Goal: Task Accomplishment & Management: Complete application form

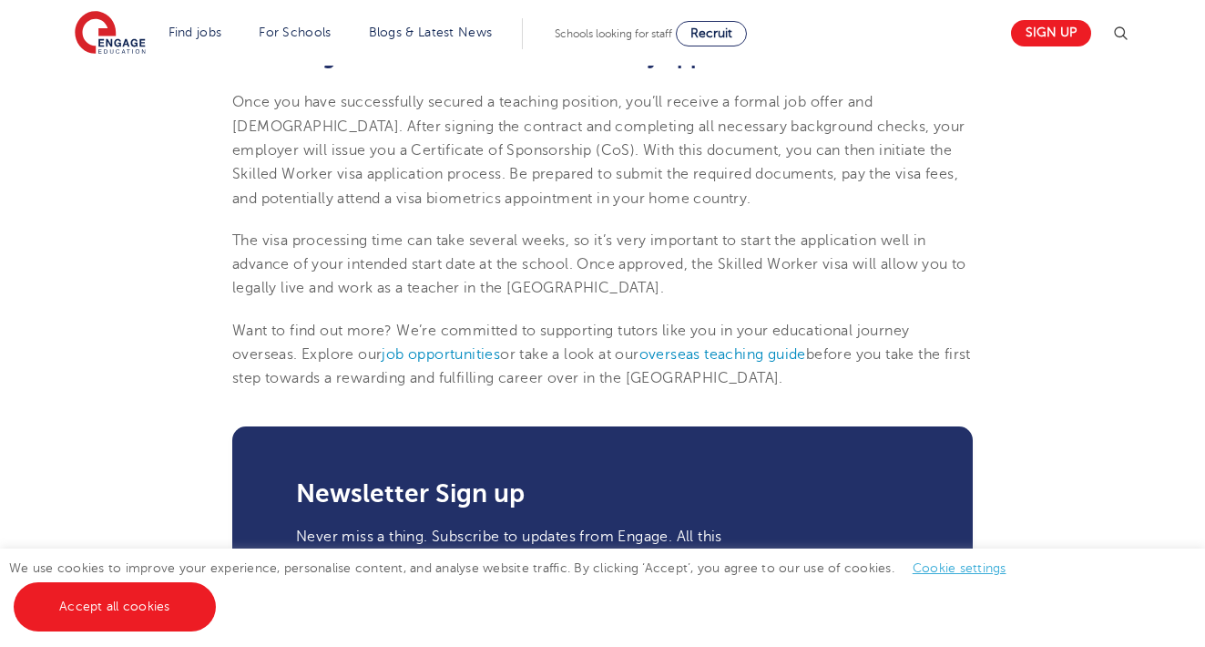
scroll to position [2029, 0]
click at [460, 345] on span "job opportunities" at bounding box center [441, 353] width 118 height 16
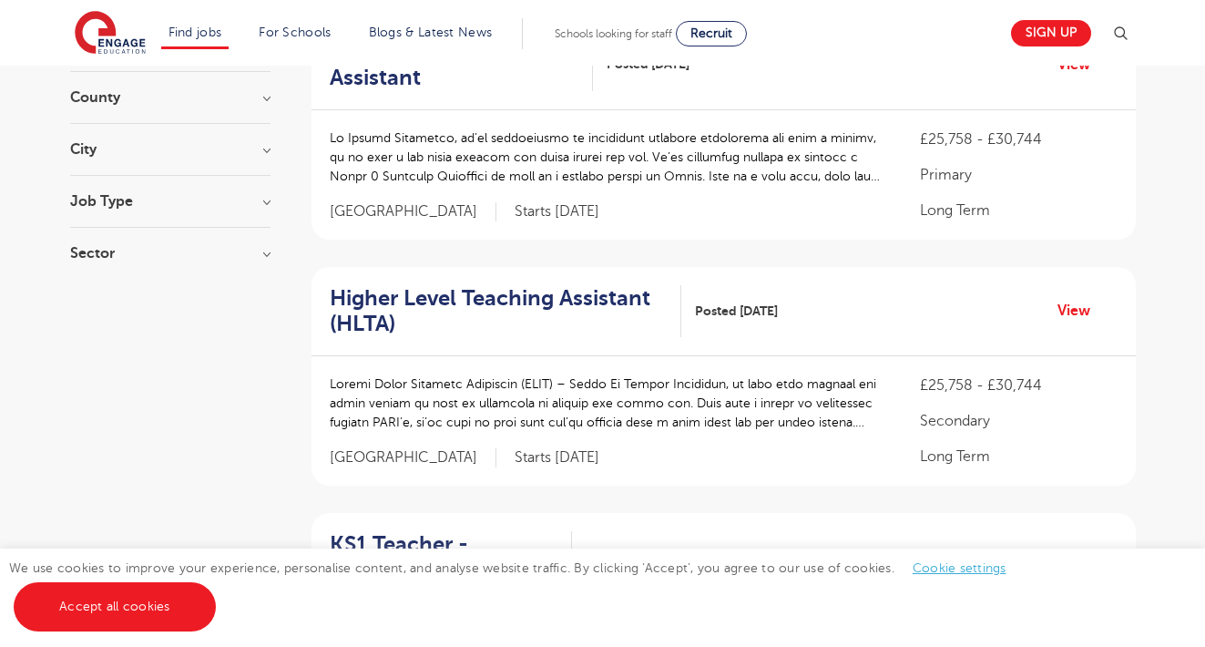
scroll to position [229, 0]
click at [425, 295] on h2 "Higher Level Teaching Assistant (HLTA)" at bounding box center [498, 311] width 337 height 53
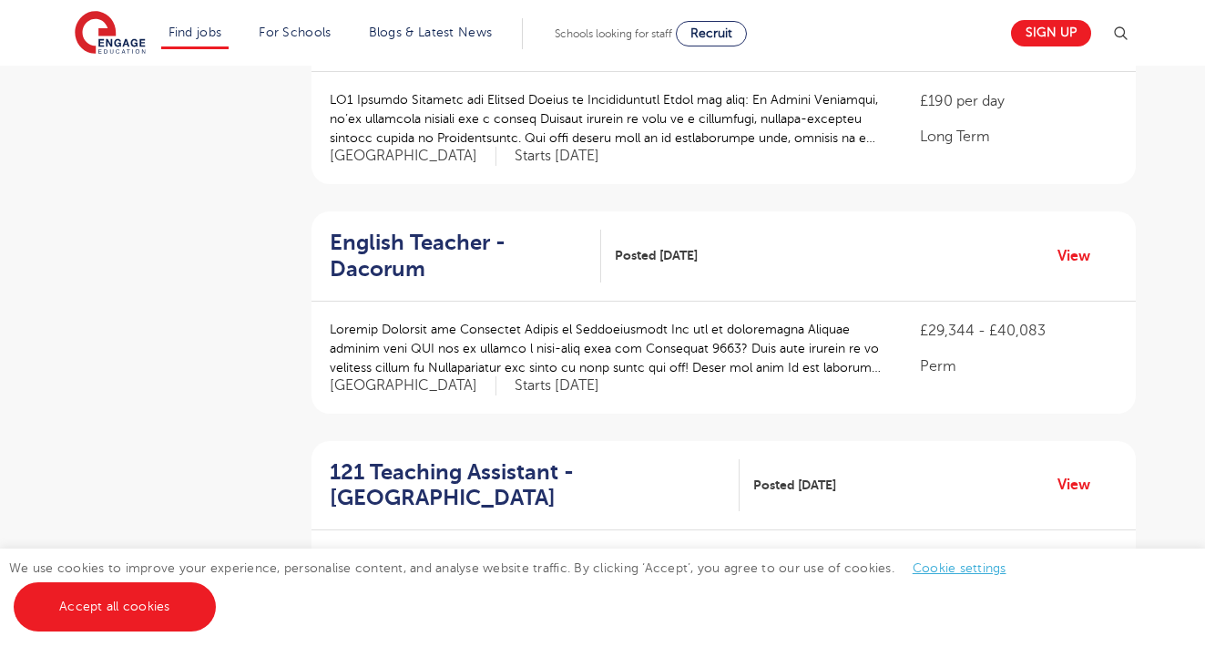
scroll to position [1219, 0]
click at [374, 229] on h2 "English Teacher - Dacorum" at bounding box center [458, 255] width 257 height 53
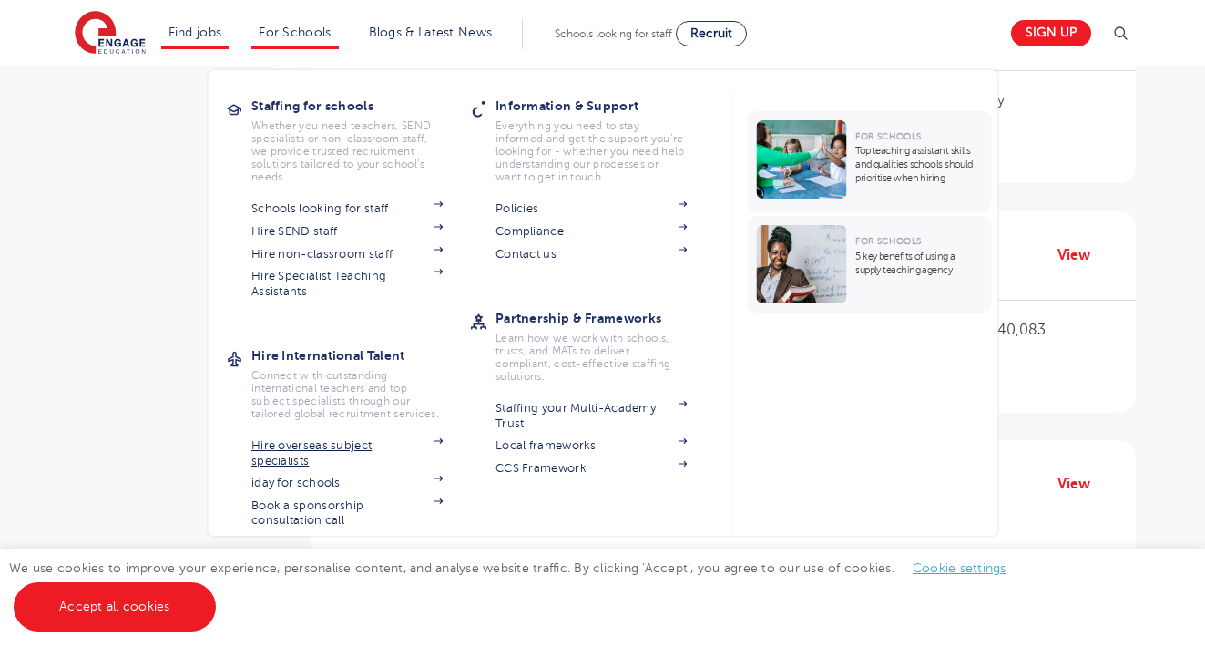
click at [442, 441] on img at bounding box center [437, 440] width 9 height 5
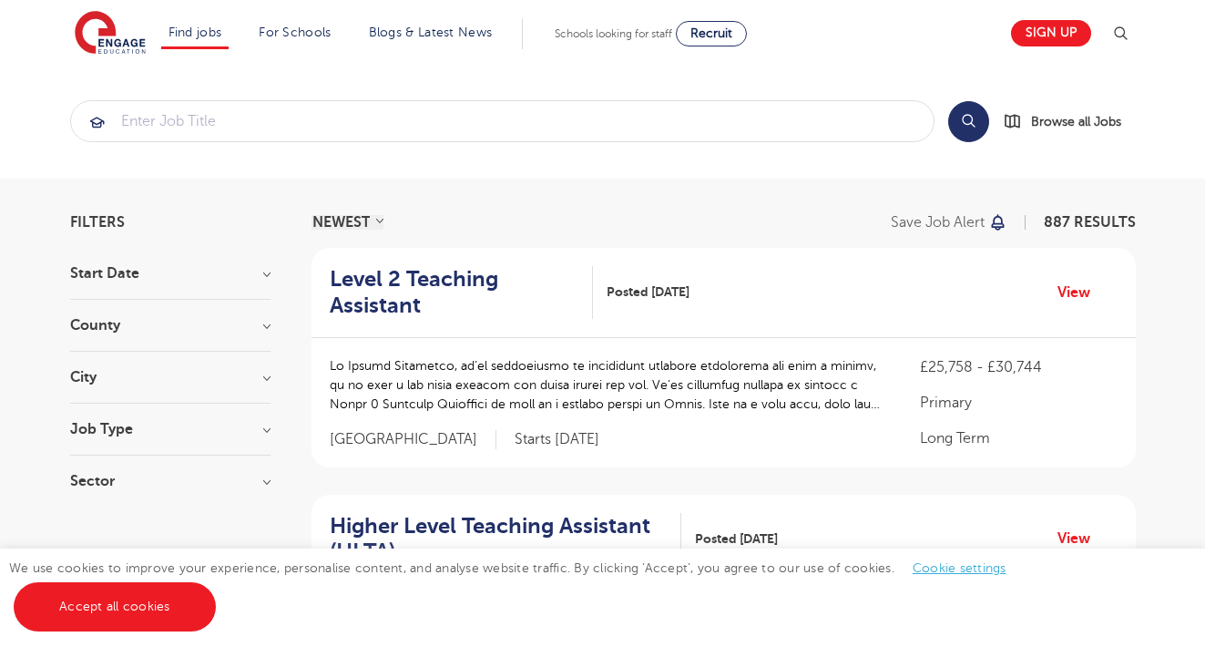
scroll to position [0, 0]
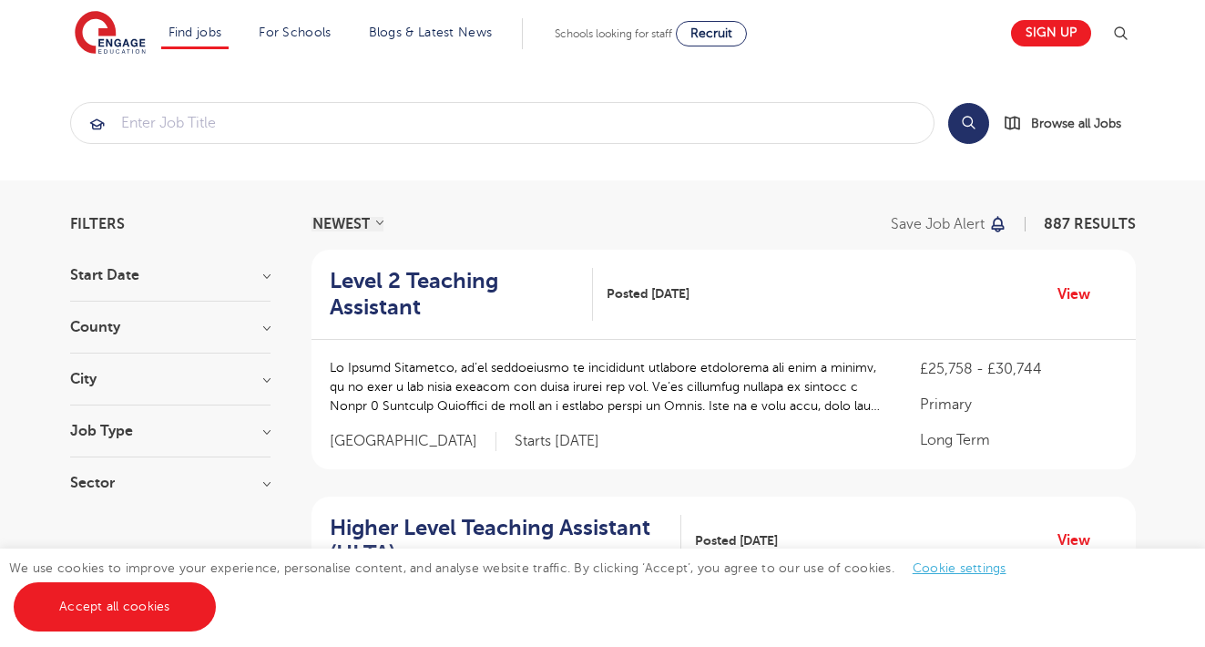
click at [268, 276] on h3 "Start Date" at bounding box center [170, 275] width 200 height 15
click at [269, 276] on h3 "Start Date" at bounding box center [170, 275] width 200 height 15
click at [208, 130] on input "search" at bounding box center [502, 123] width 862 height 40
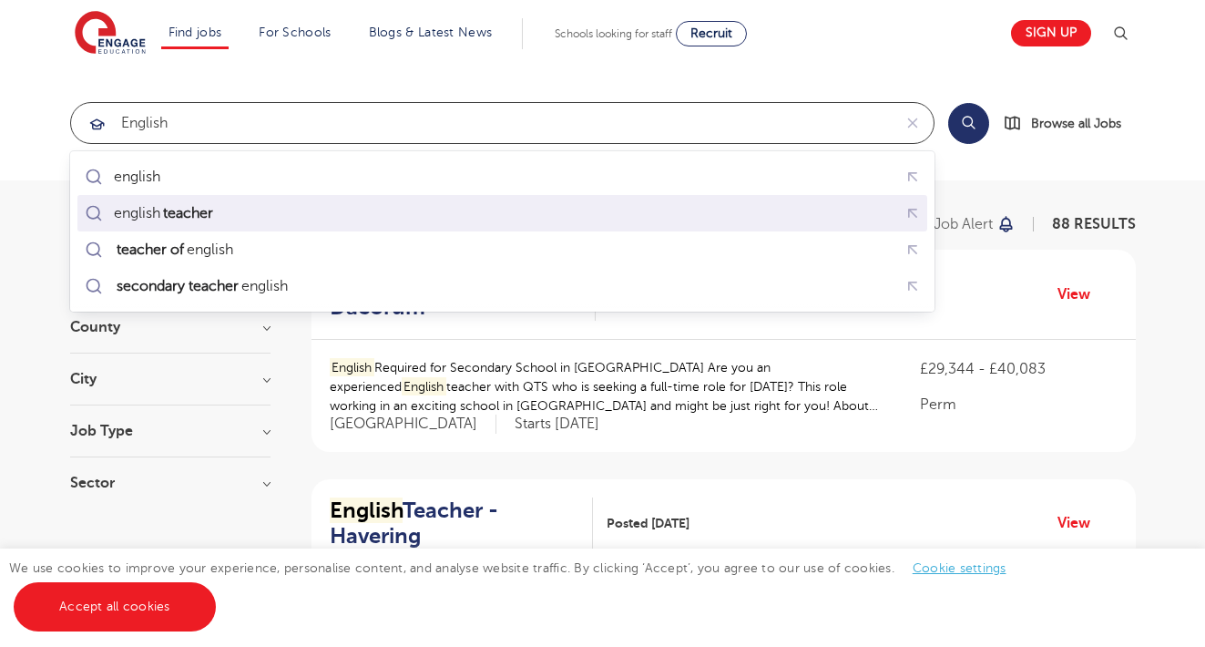
click at [156, 210] on div "english teacher" at bounding box center [165, 213] width 102 height 18
type input "english teacher"
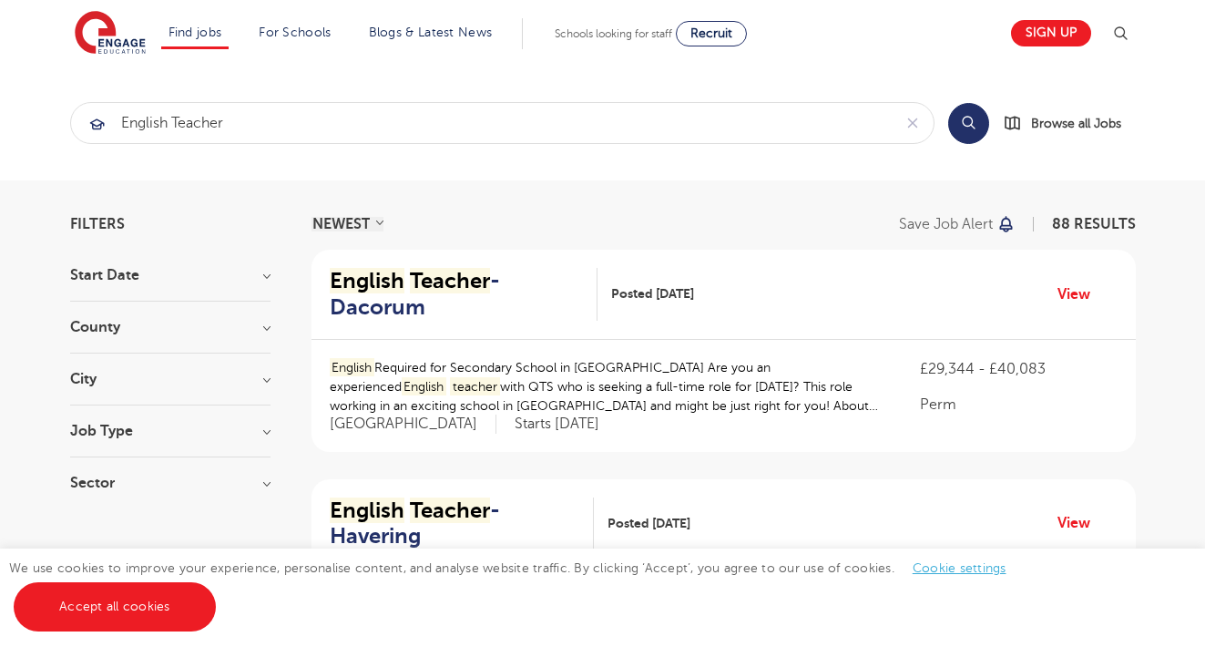
click at [970, 127] on button "Search" at bounding box center [968, 123] width 41 height 41
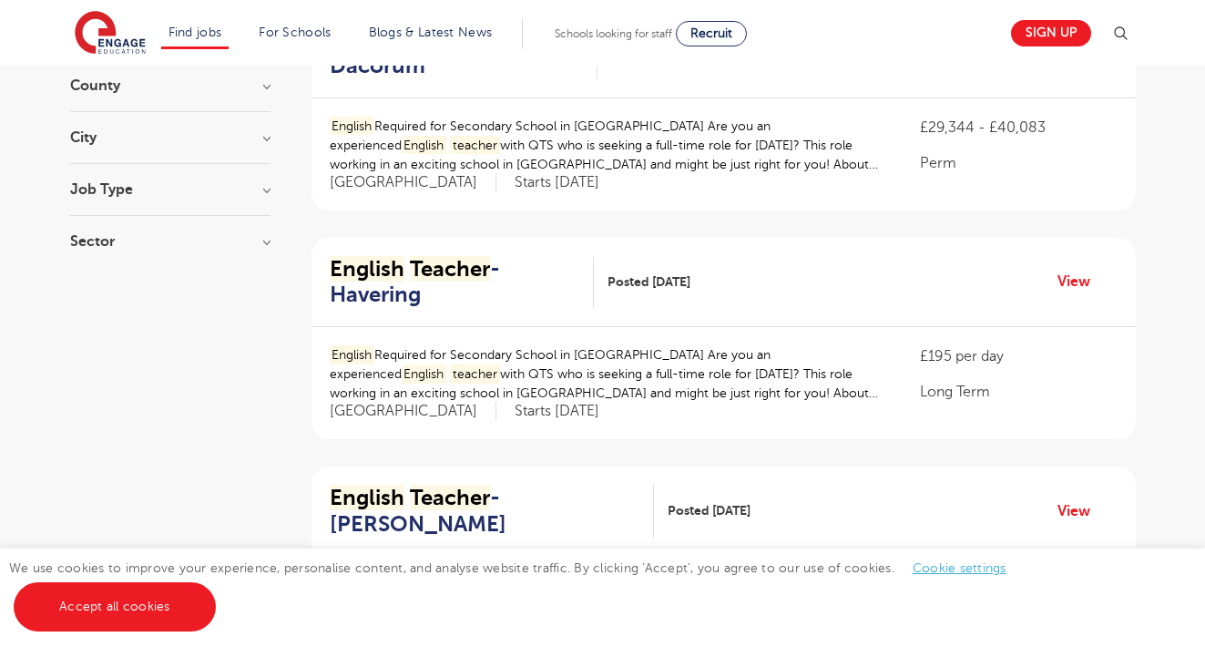
scroll to position [99, 0]
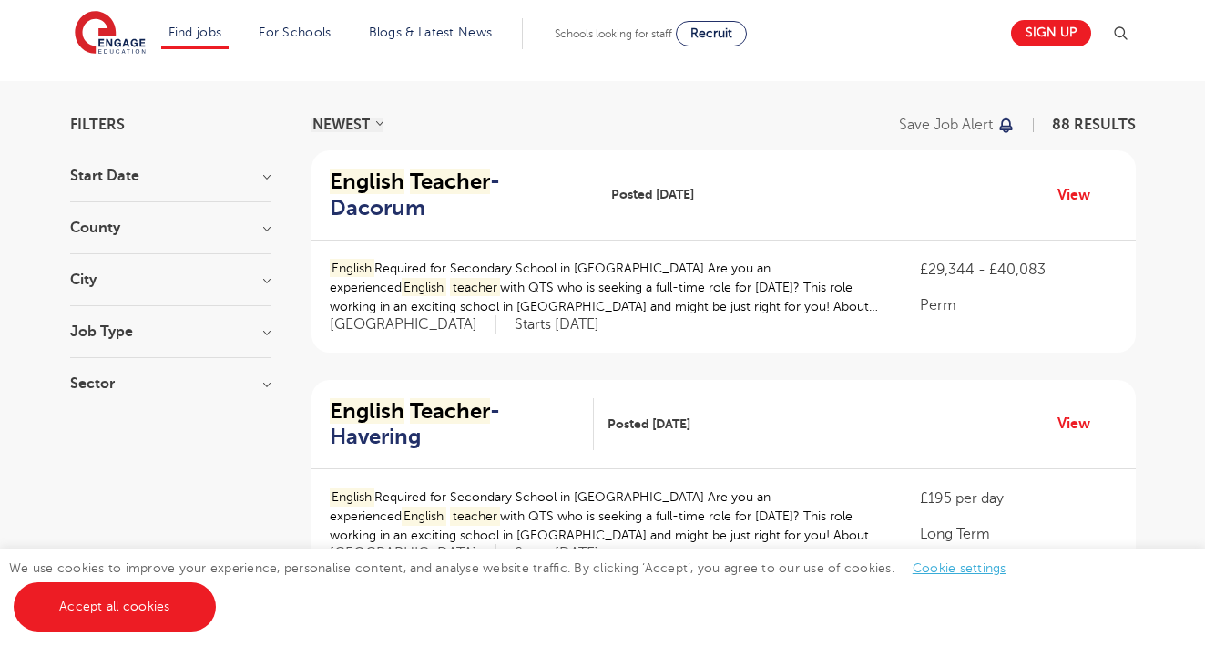
click at [267, 332] on h3 "Job Type" at bounding box center [170, 331] width 200 height 15
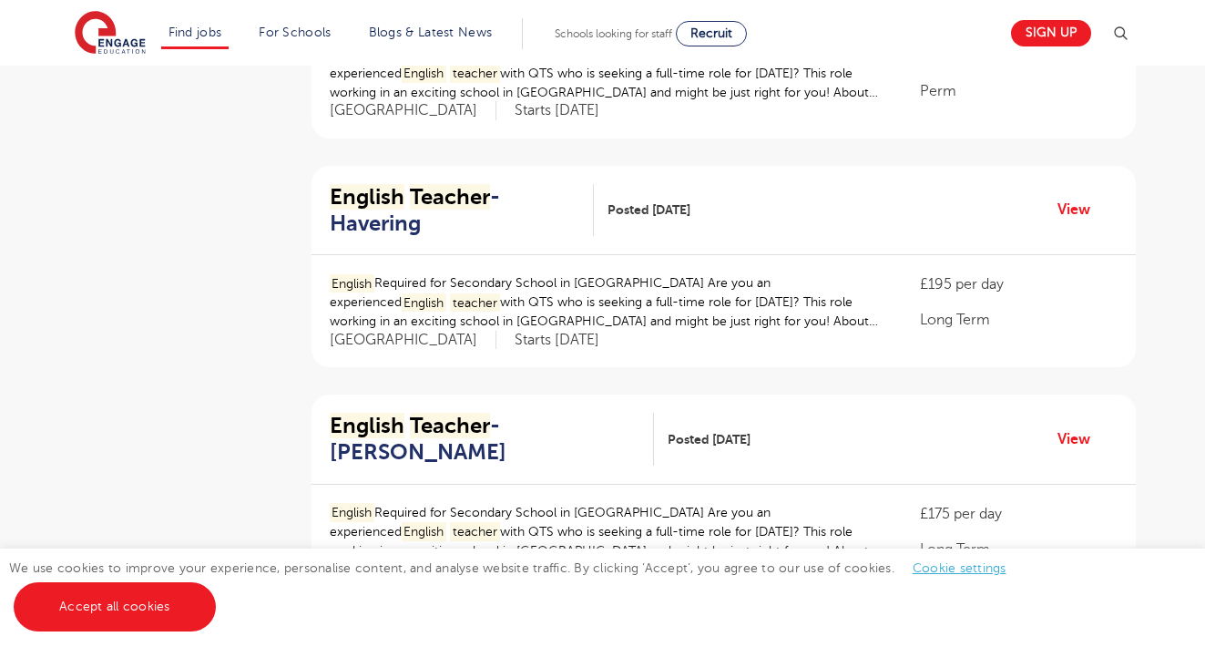
scroll to position [1916, 0]
click at [381, 185] on mark "English" at bounding box center [367, 197] width 75 height 25
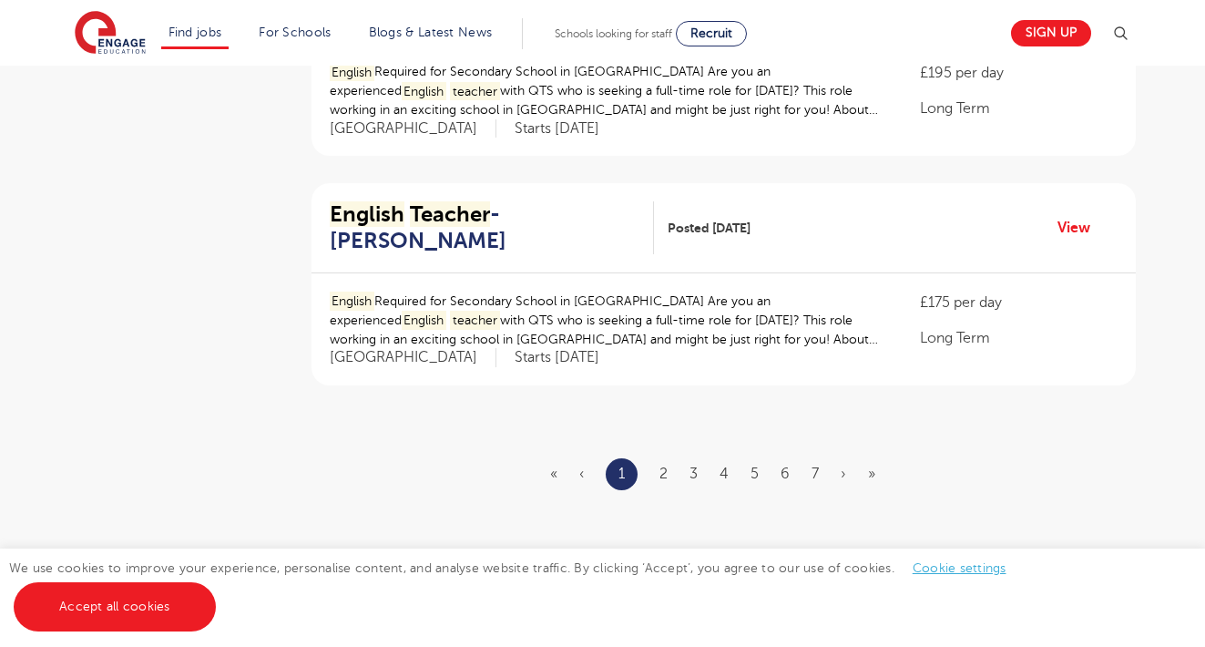
scroll to position [2129, 0]
click at [666, 464] on link "2" at bounding box center [663, 472] width 8 height 16
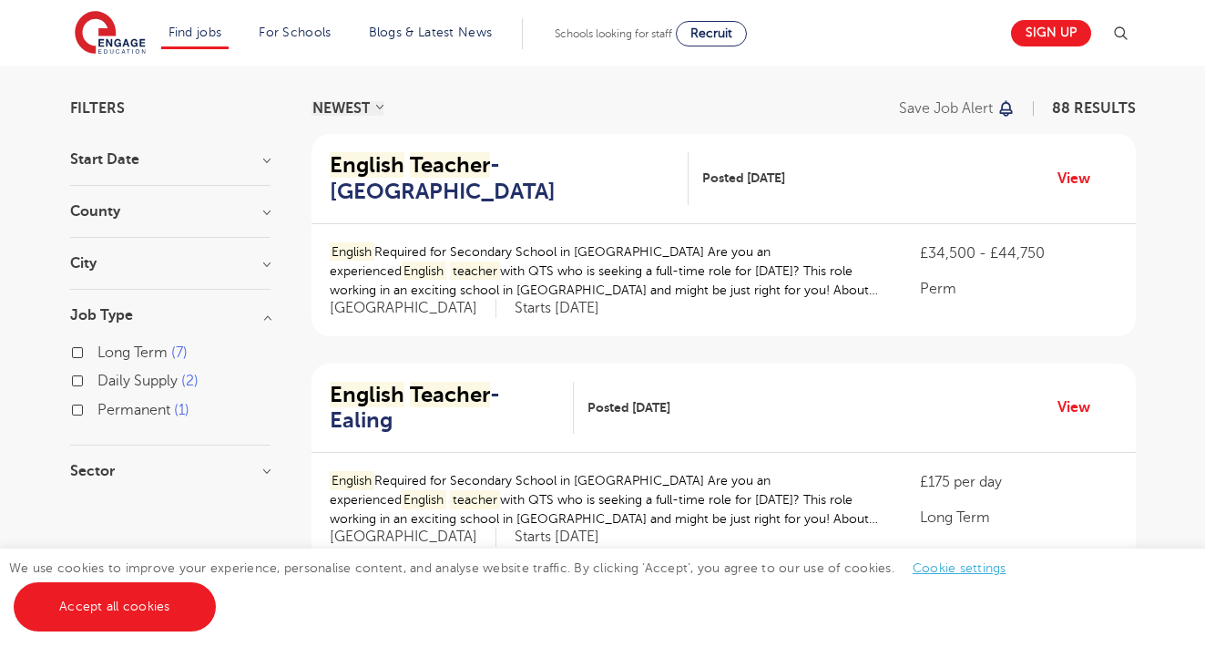
scroll to position [116, 0]
click at [390, 175] on mark "English" at bounding box center [367, 164] width 75 height 25
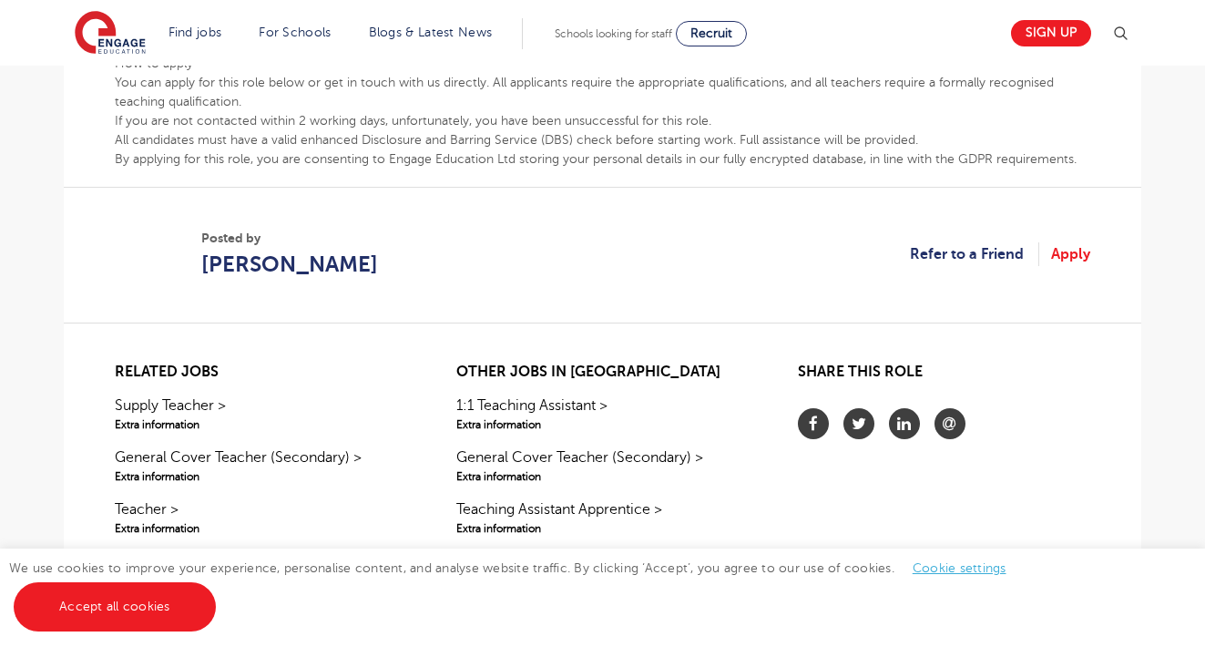
scroll to position [1195, 0]
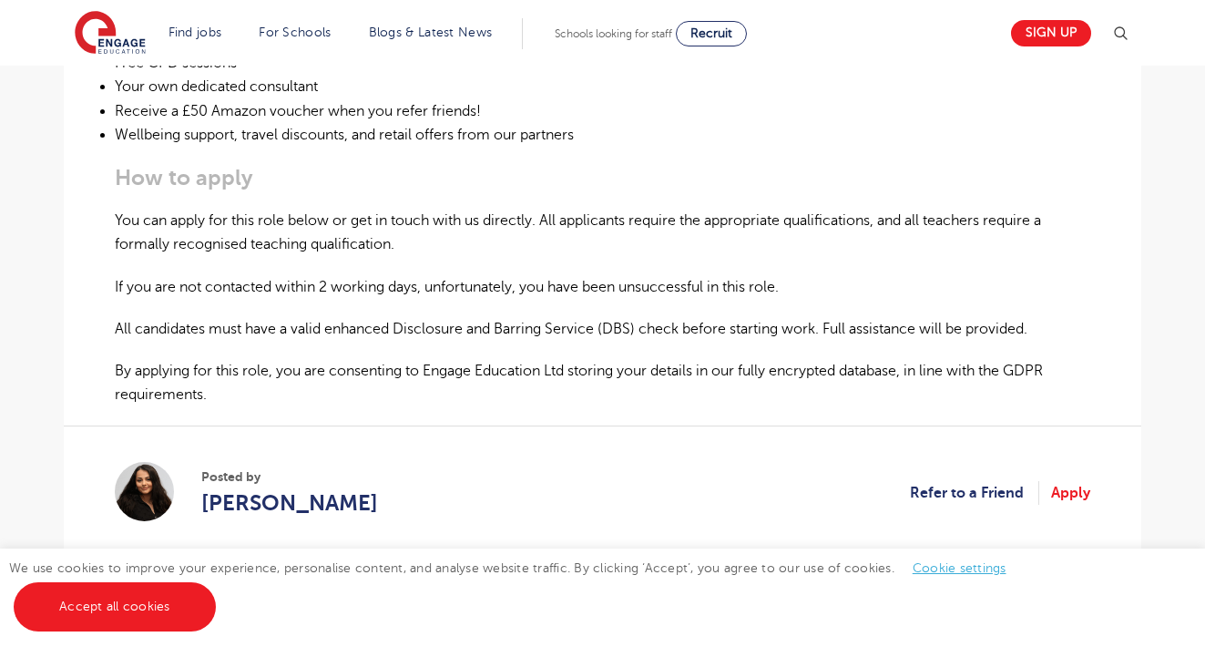
scroll to position [1087, 0]
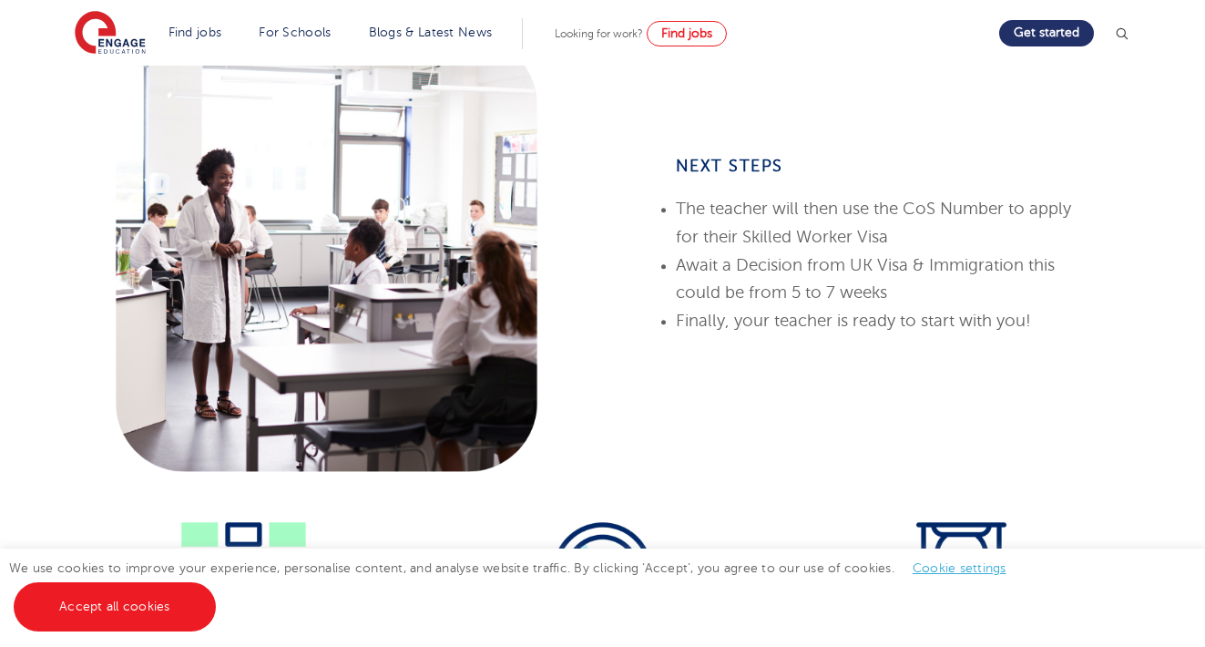
scroll to position [1233, 0]
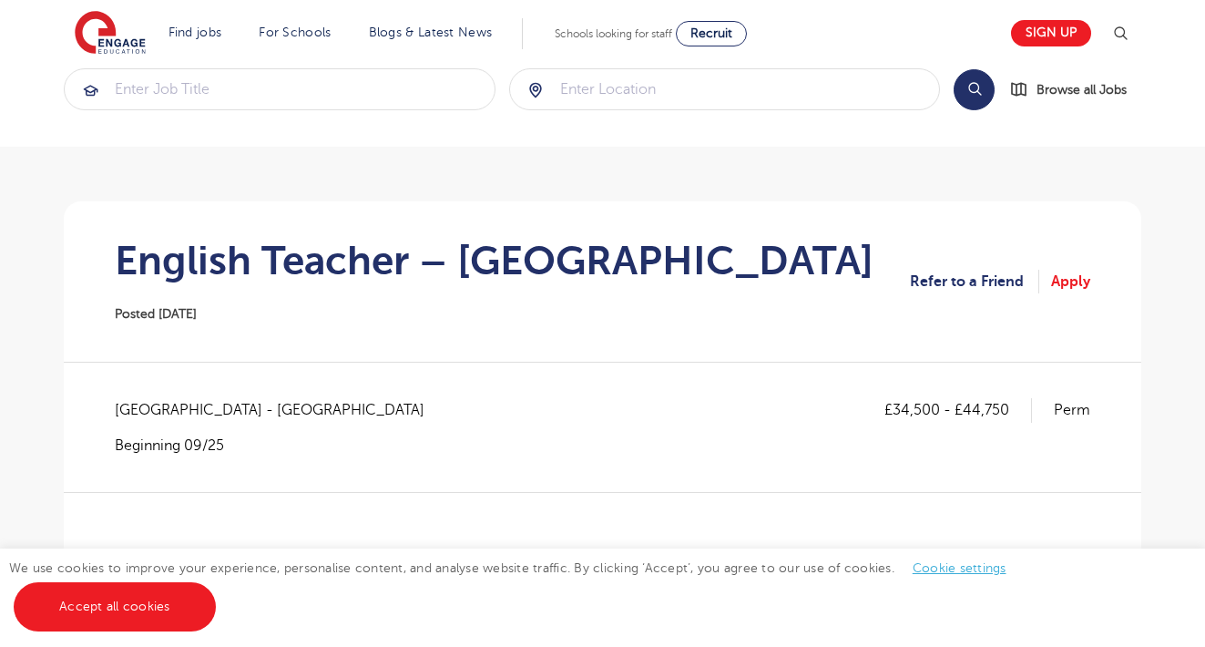
scroll to position [37, 0]
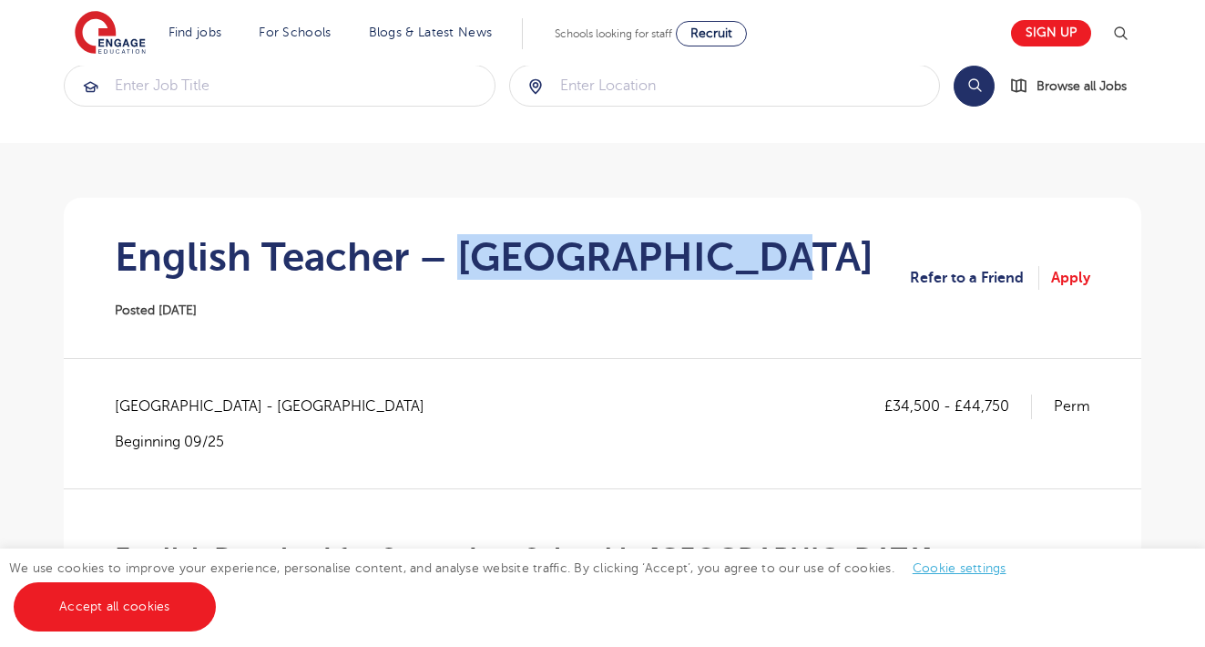
drag, startPoint x: 486, startPoint y: 259, endPoint x: 812, endPoint y: 249, distance: 326.1
click at [812, 249] on section "English Teacher – [GEOGRAPHIC_DATA] Posted [DATE] Refer to a Friend Apply" at bounding box center [602, 278] width 1048 height 160
copy h1 "[GEOGRAPHIC_DATA]"
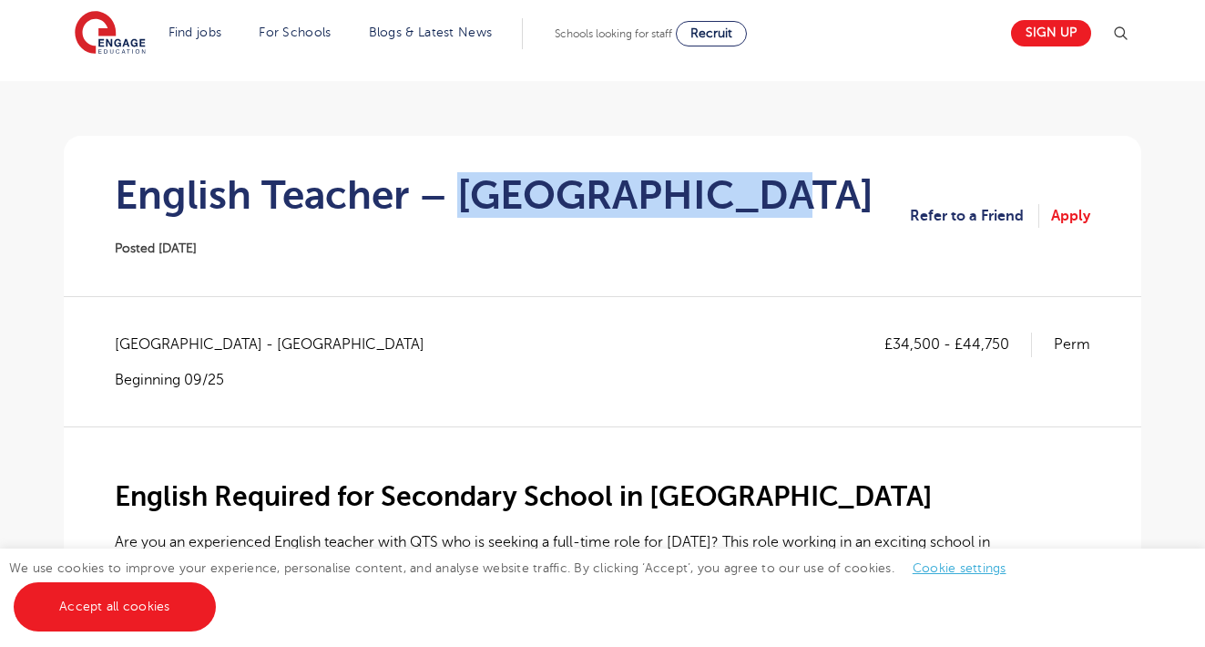
scroll to position [101, 0]
